Goal: Navigation & Orientation: Go to known website

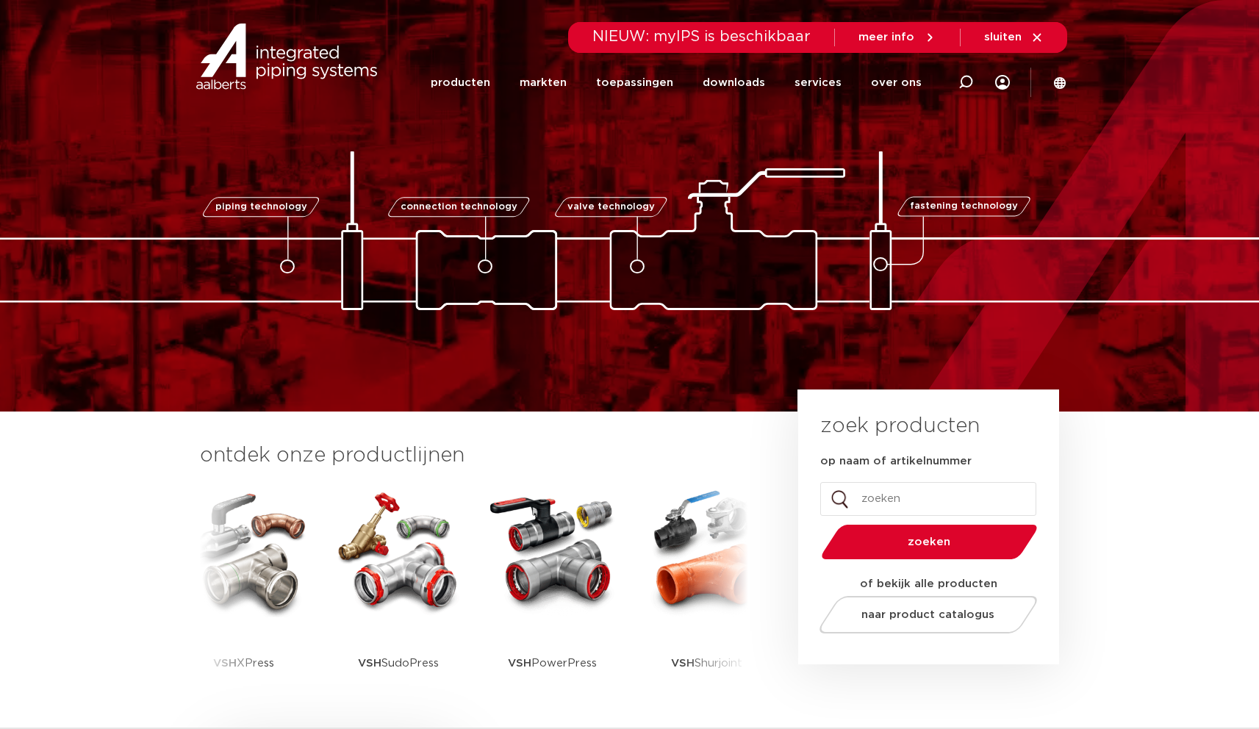
click at [1034, 35] on icon at bounding box center [1037, 37] width 13 height 13
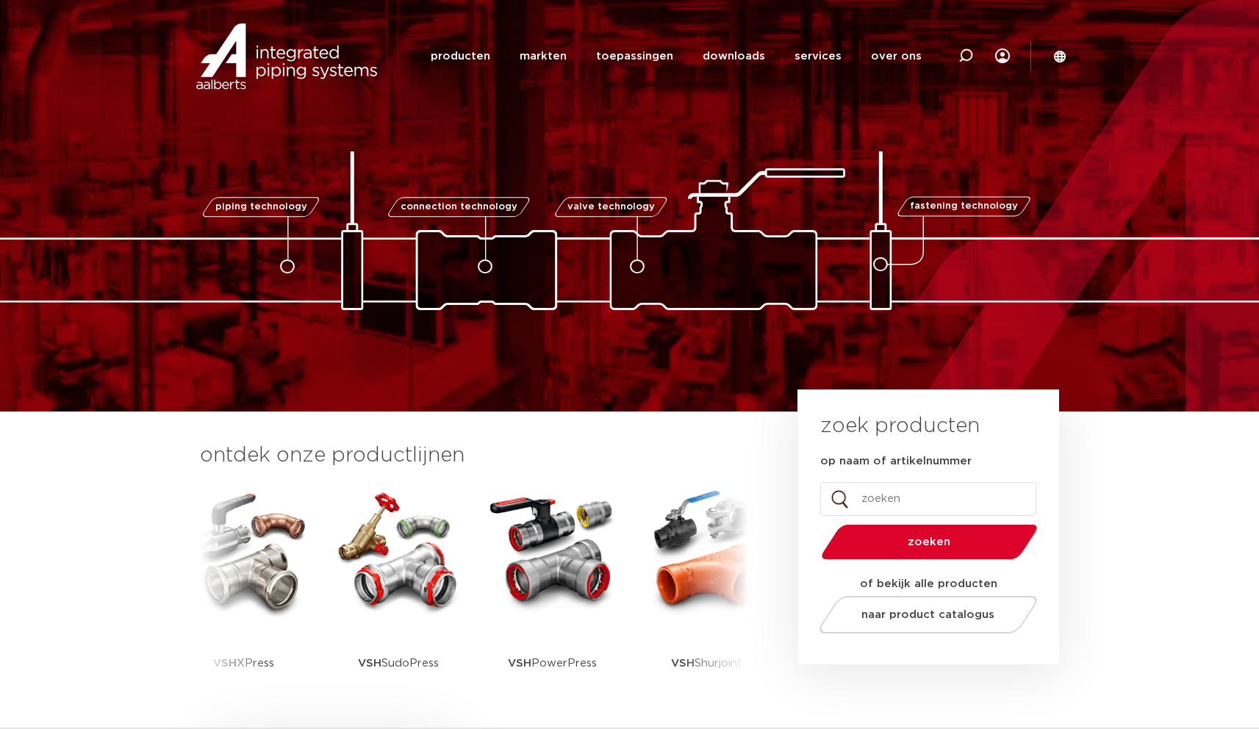
click at [1059, 57] on icon at bounding box center [1059, 56] width 13 height 13
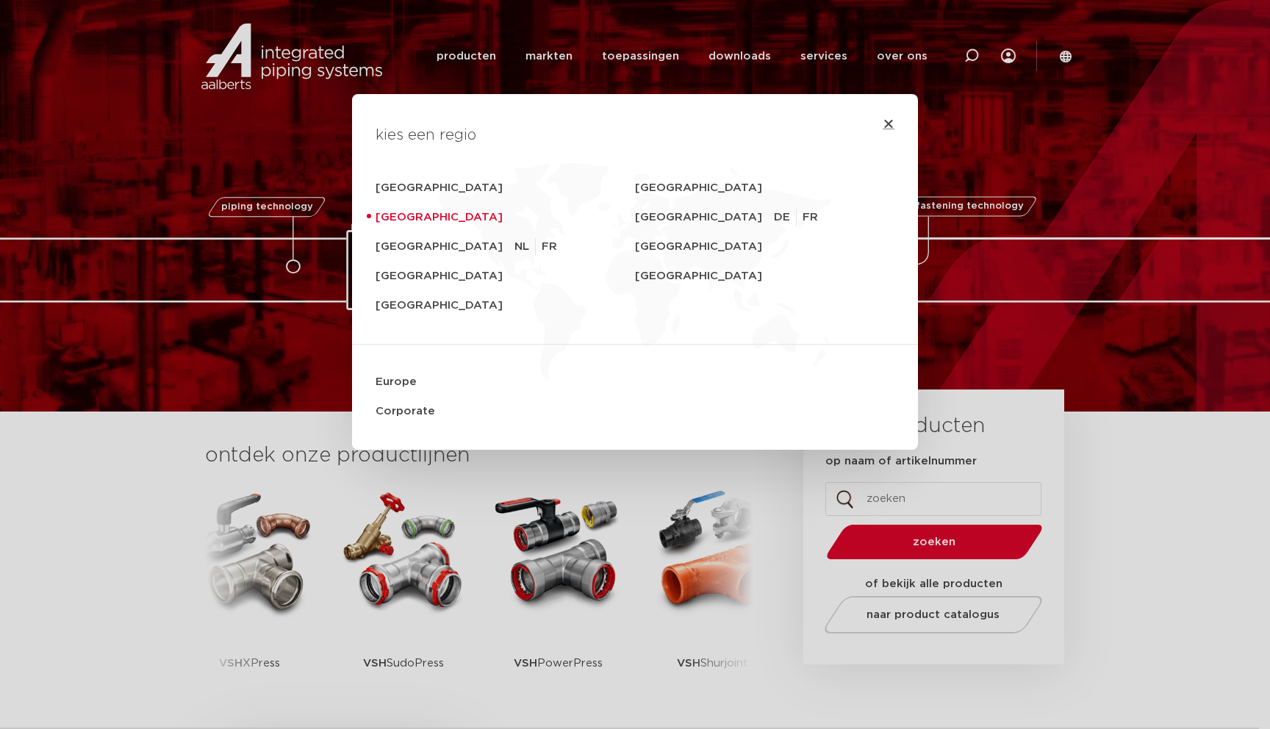
click at [884, 121] on icon "Close" at bounding box center [889, 124] width 12 height 12
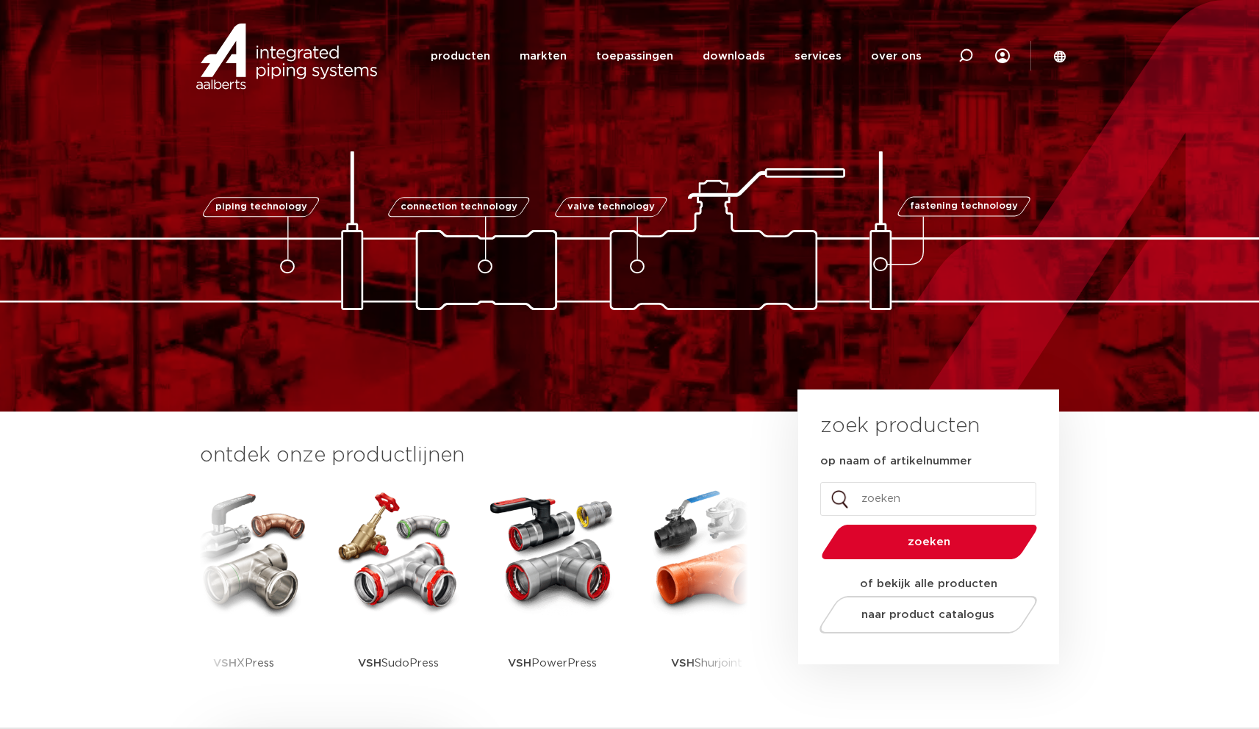
click at [1061, 61] on icon at bounding box center [1060, 56] width 12 height 12
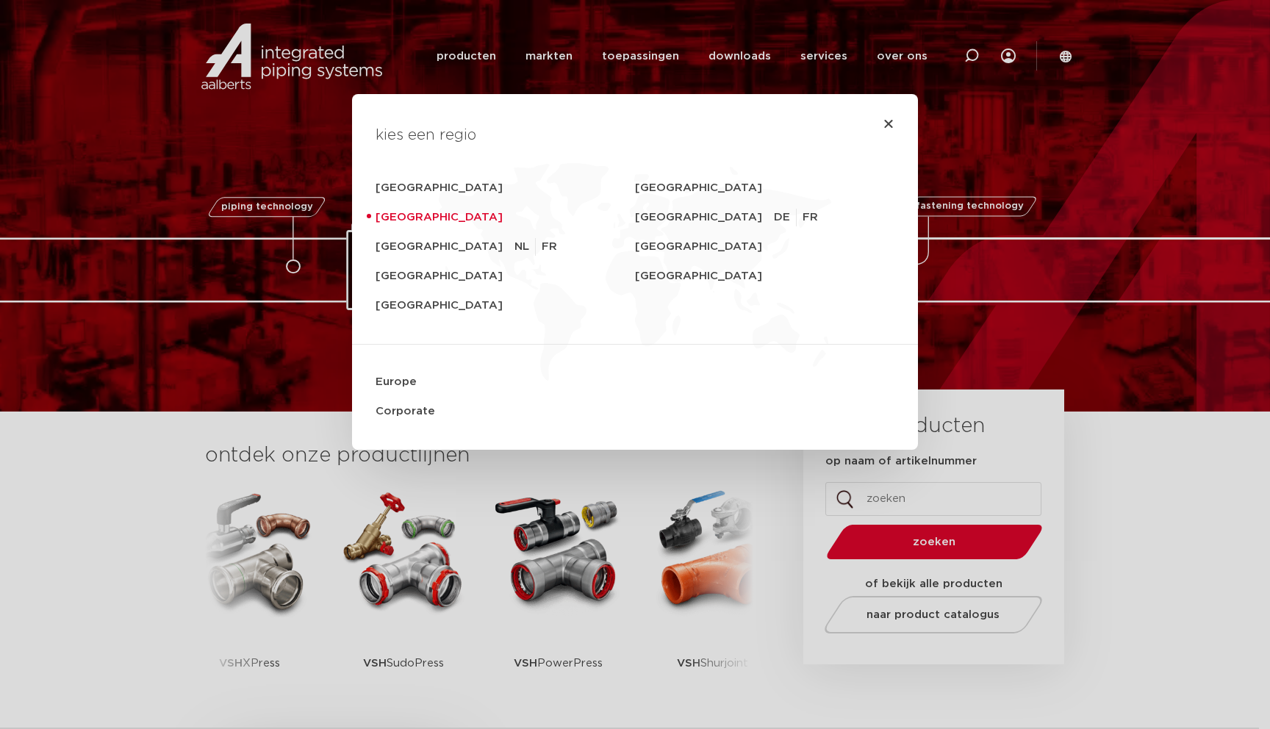
click at [1067, 54] on div "kies een regio [GEOGRAPHIC_DATA] [GEOGRAPHIC_DATA] [GEOGRAPHIC_DATA] [GEOGRAPHI…" at bounding box center [635, 364] width 1270 height 729
click at [883, 123] on icon "Close" at bounding box center [889, 124] width 12 height 12
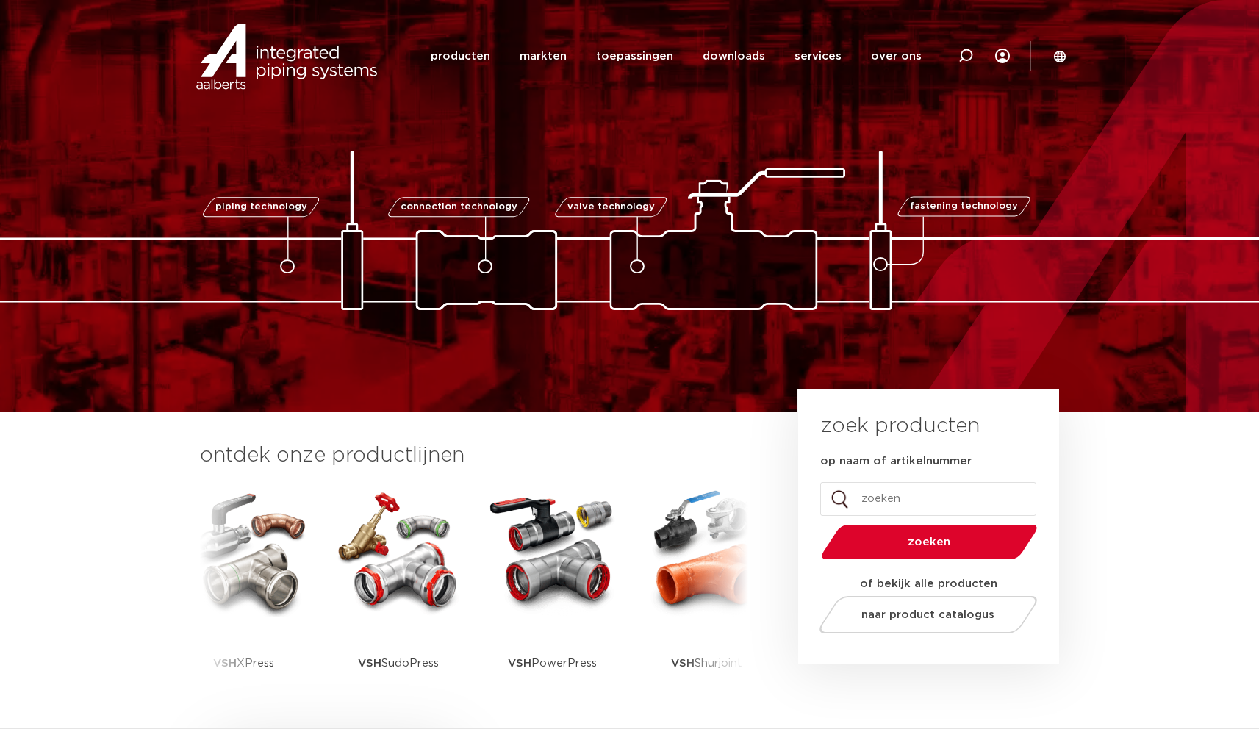
click at [1062, 50] on icon at bounding box center [1059, 56] width 13 height 13
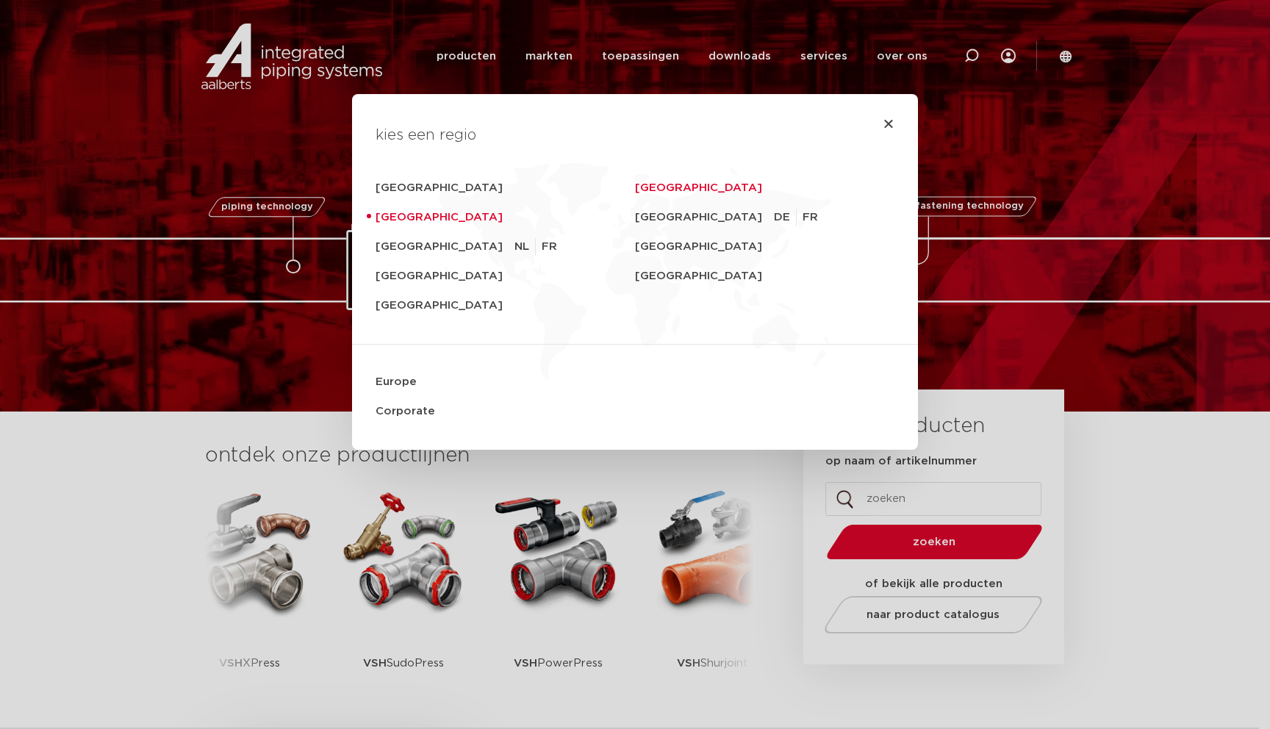
click at [652, 187] on link "[GEOGRAPHIC_DATA]" at bounding box center [764, 187] width 259 height 29
